Goal: Task Accomplishment & Management: Use online tool/utility

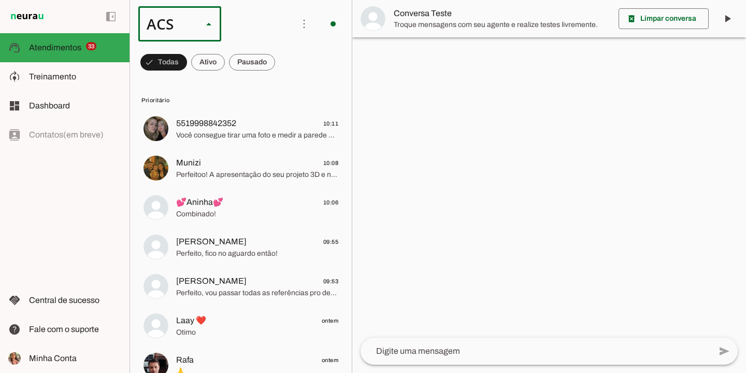
click at [0, 0] on slot "Colaboradora 1" at bounding box center [0, 0] width 0 height 0
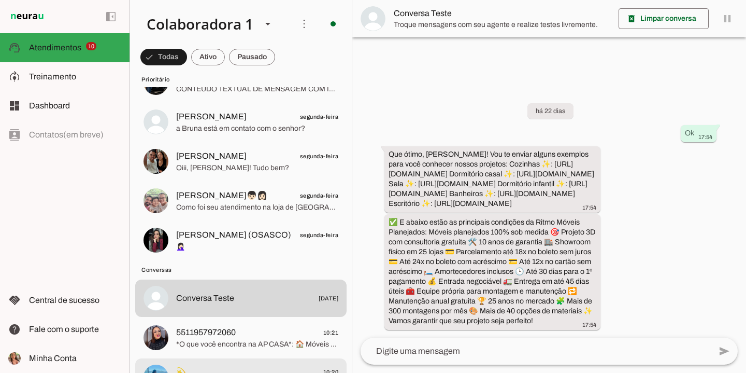
scroll to position [711, 0]
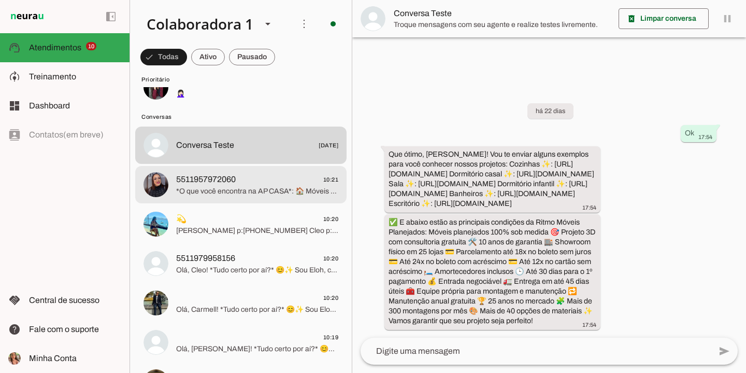
click at [225, 183] on span "5511957972060" at bounding box center [206, 179] width 60 height 12
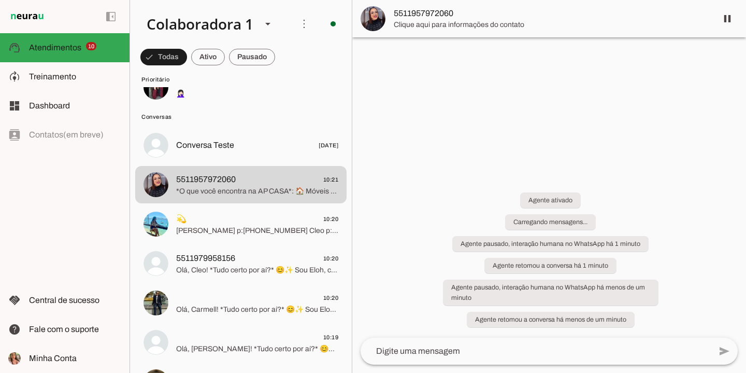
scroll to position [138, 0]
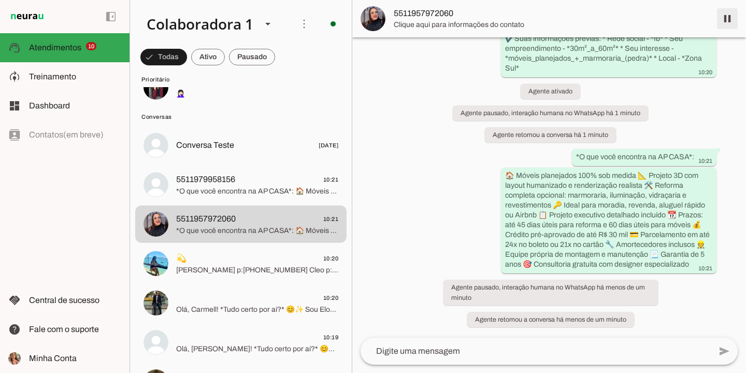
click at [729, 17] on span at bounding box center [727, 18] width 25 height 25
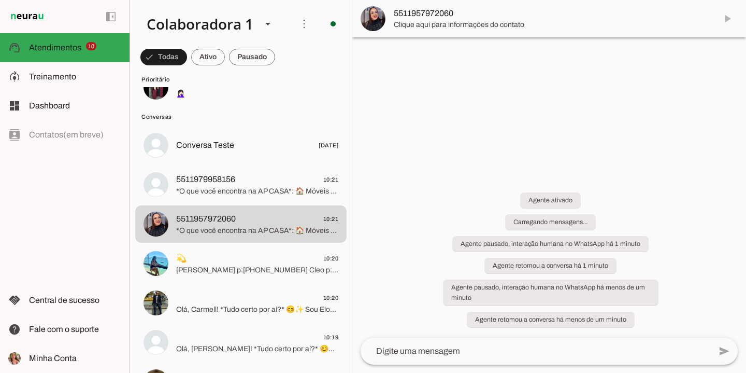
scroll to position [0, 0]
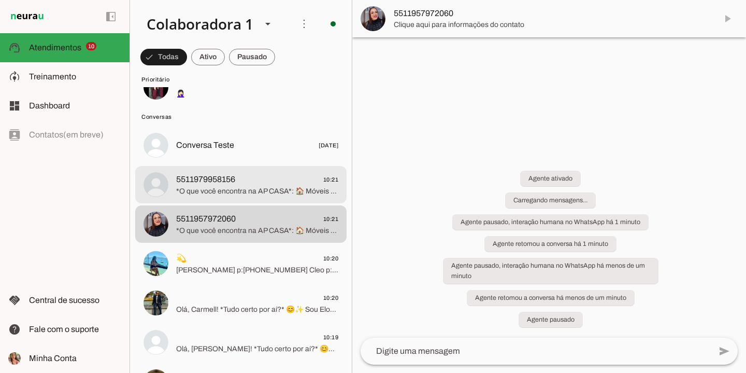
click at [222, 174] on span "5511979958156" at bounding box center [205, 179] width 59 height 12
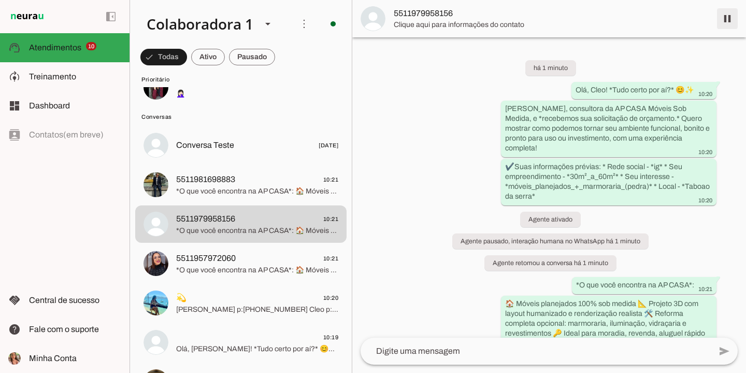
scroll to position [138, 0]
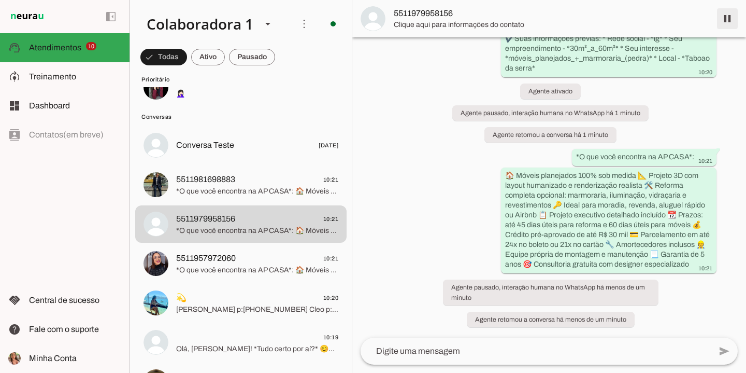
click at [727, 20] on span at bounding box center [727, 18] width 25 height 25
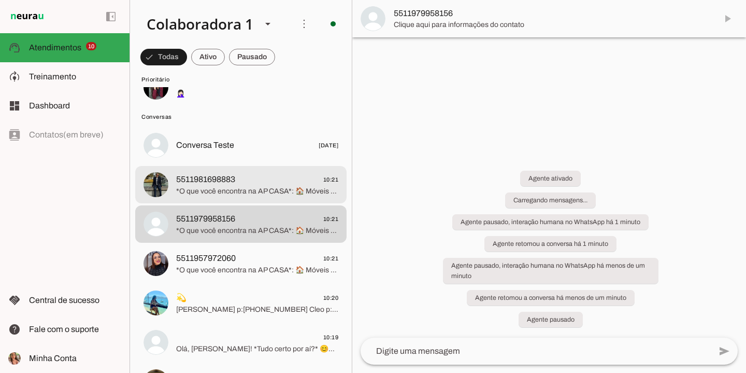
click at [239, 183] on span "5511981698883 10:21" at bounding box center [257, 179] width 162 height 13
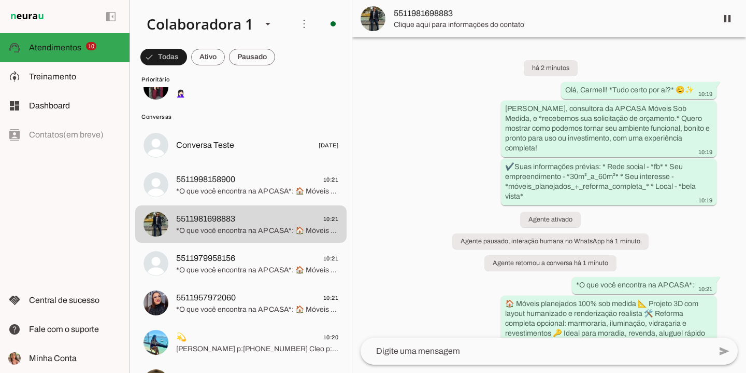
scroll to position [138, 0]
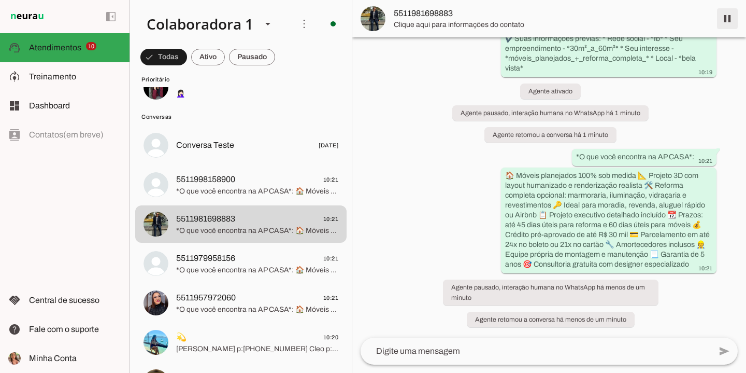
click at [726, 20] on span at bounding box center [727, 18] width 25 height 25
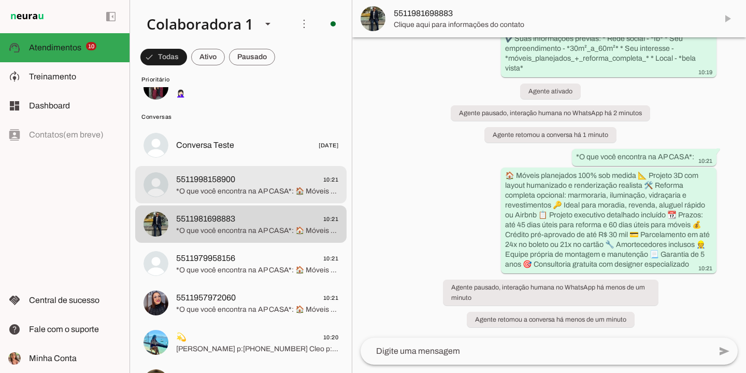
click at [270, 188] on span "*O que você encontra na AP CASA*: 🏠 Móveis planejados 100% sob medida 📐 Projeto…" at bounding box center [257, 191] width 162 height 10
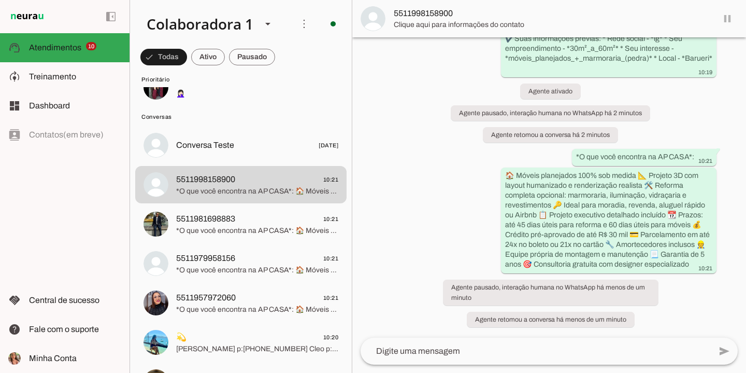
scroll to position [138, 0]
click at [727, 20] on span at bounding box center [727, 18] width 25 height 25
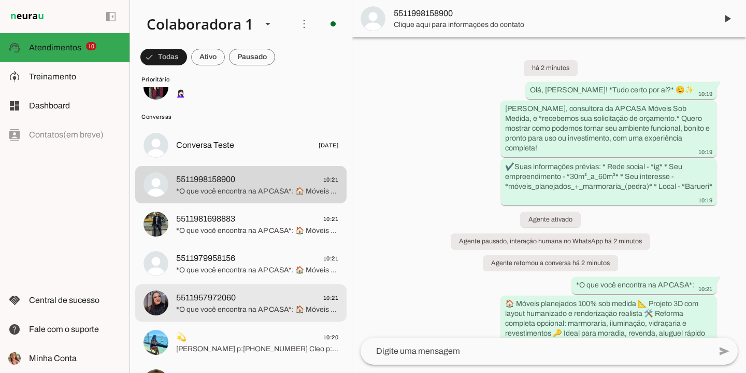
scroll to position [729, 0]
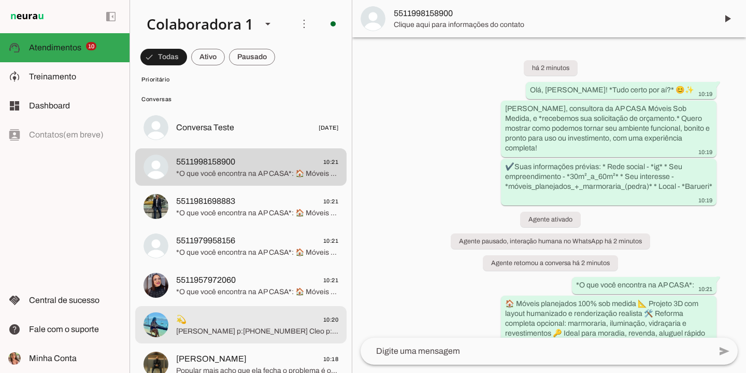
click at [209, 325] on span "💫 10:20" at bounding box center [257, 319] width 162 height 13
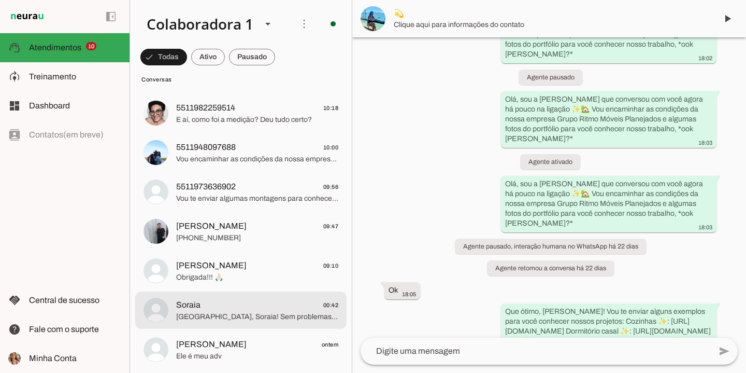
scroll to position [855, 0]
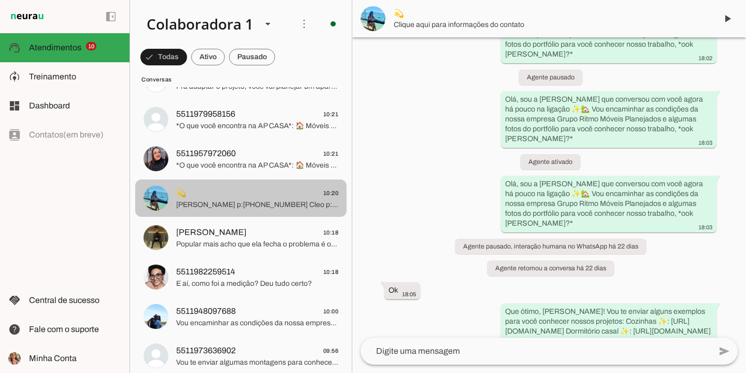
click at [210, 188] on span "💫 10:20" at bounding box center [257, 193] width 162 height 13
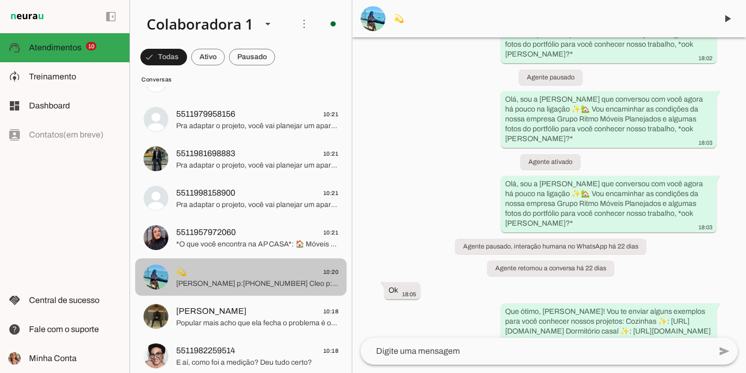
scroll to position [793, 0]
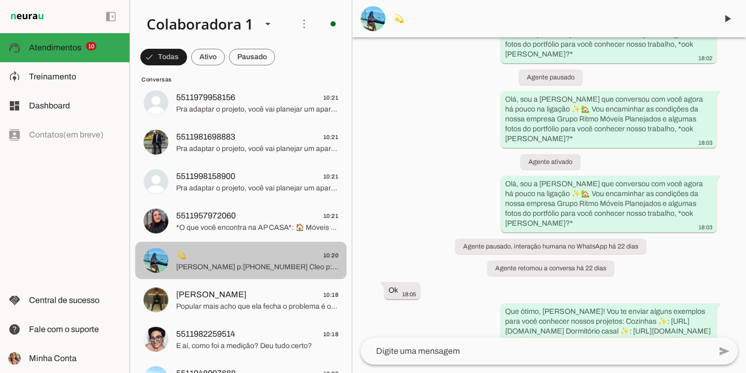
click at [182, 256] on span "💫" at bounding box center [181, 255] width 10 height 12
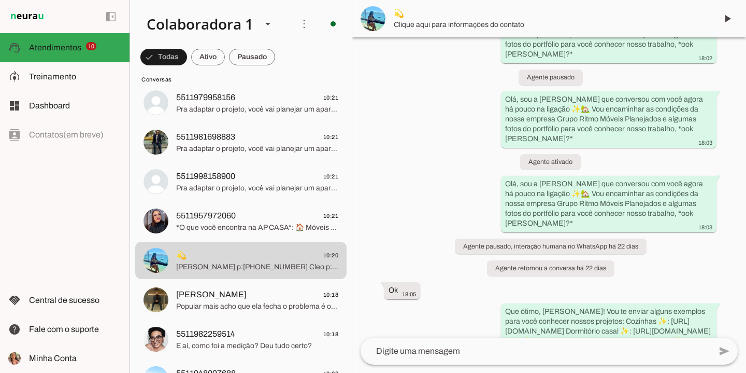
click at [429, 21] on span "Clique aqui para informações do contato" at bounding box center [551, 25] width 315 height 10
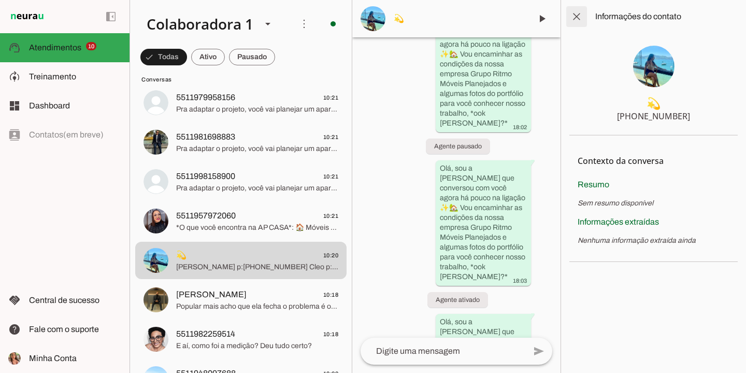
click at [570, 17] on span at bounding box center [576, 16] width 25 height 25
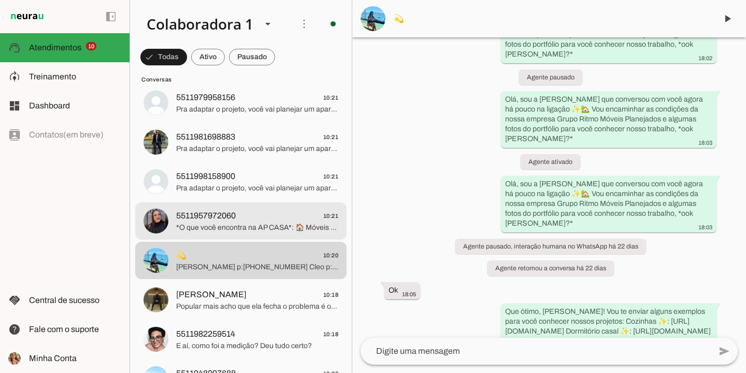
click at [231, 216] on span "5511957972060" at bounding box center [206, 215] width 60 height 12
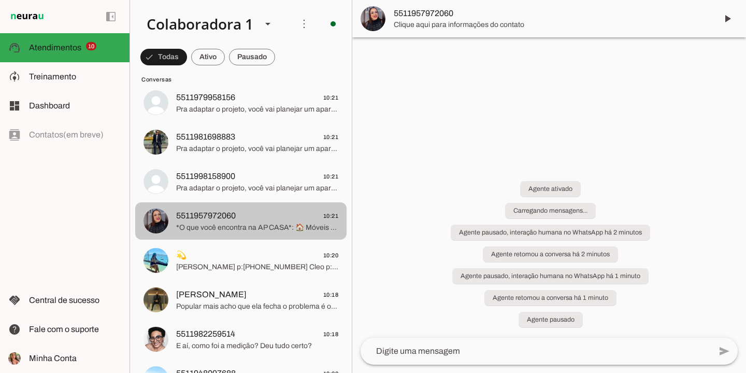
scroll to position [149, 0]
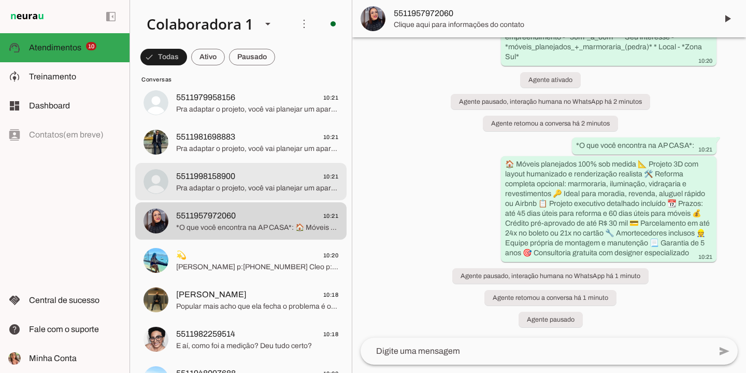
click at [250, 184] on span "Pra adaptar o projeto, você vai planejar um apartamento ou uma casa? 🏡 Isso aju…" at bounding box center [257, 188] width 162 height 10
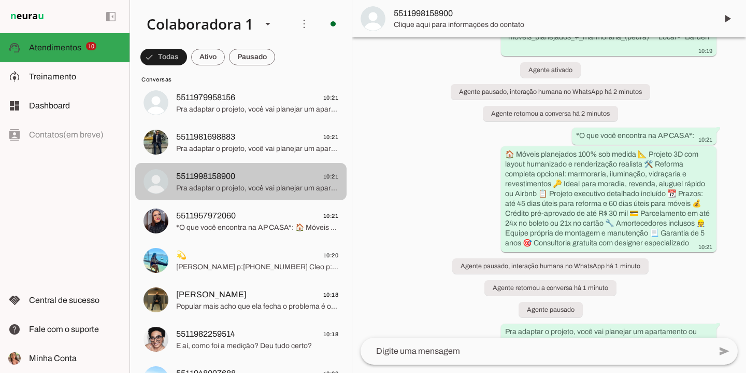
scroll to position [190, 0]
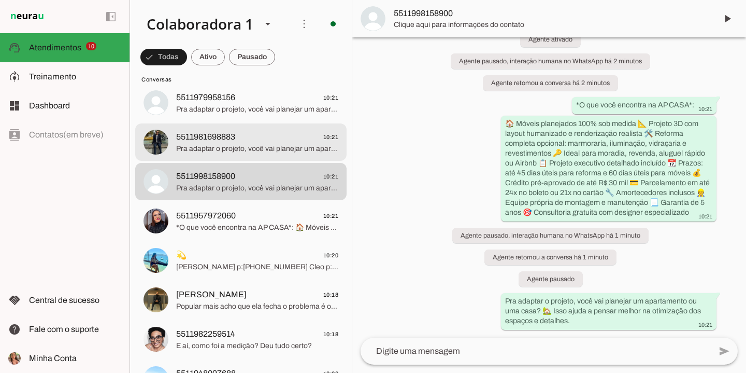
click at [260, 148] on span "Pra adaptar o projeto, você vai planejar um apartamento ou uma casa? 🏡 Isso aju…" at bounding box center [257, 149] width 162 height 10
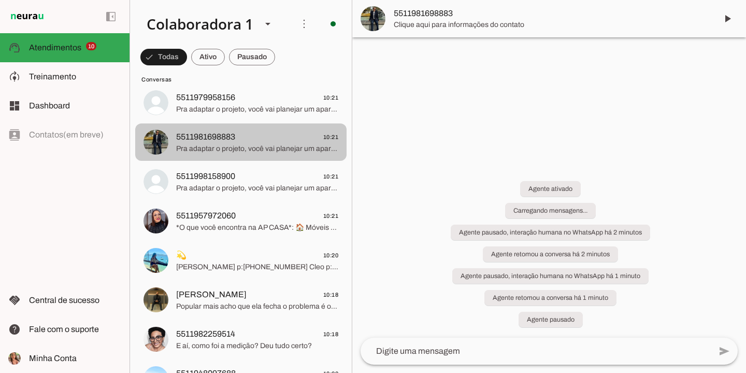
scroll to position [190, 0]
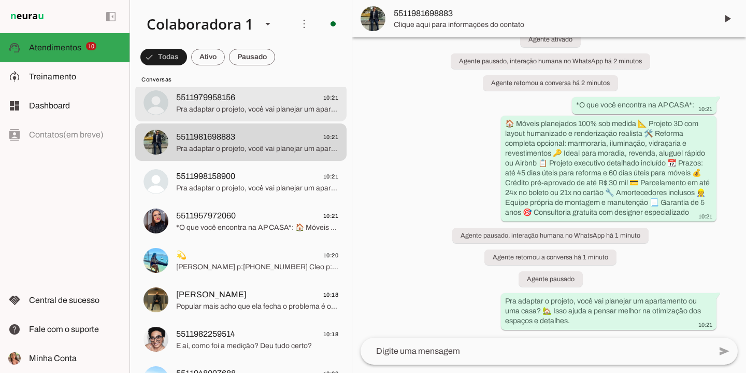
click at [268, 113] on span "Pra adaptar o projeto, você vai planejar um apartamento ou uma casa? 🏡 Isso aju…" at bounding box center [257, 109] width 162 height 10
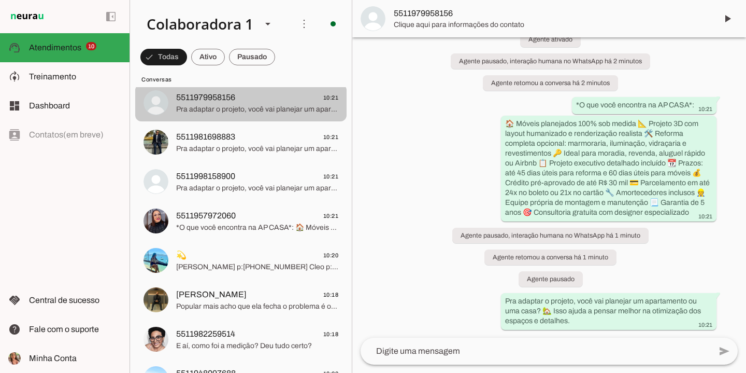
scroll to position [190, 0]
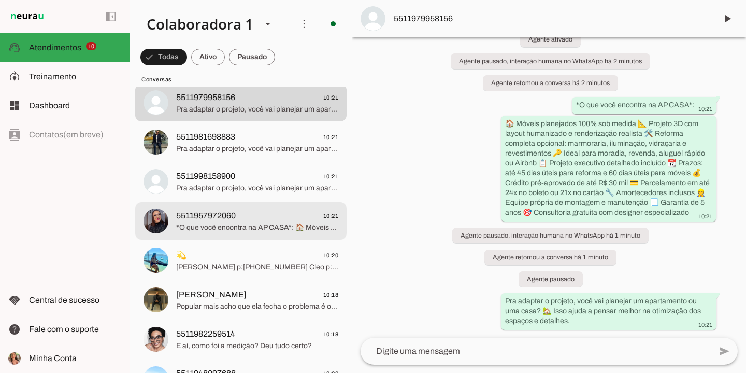
click at [240, 228] on span "*O que você encontra na AP CASA*: 🏠 Móveis planejados 100% sob medida 📐 Projeto…" at bounding box center [257, 227] width 162 height 10
